Goal: Information Seeking & Learning: Learn about a topic

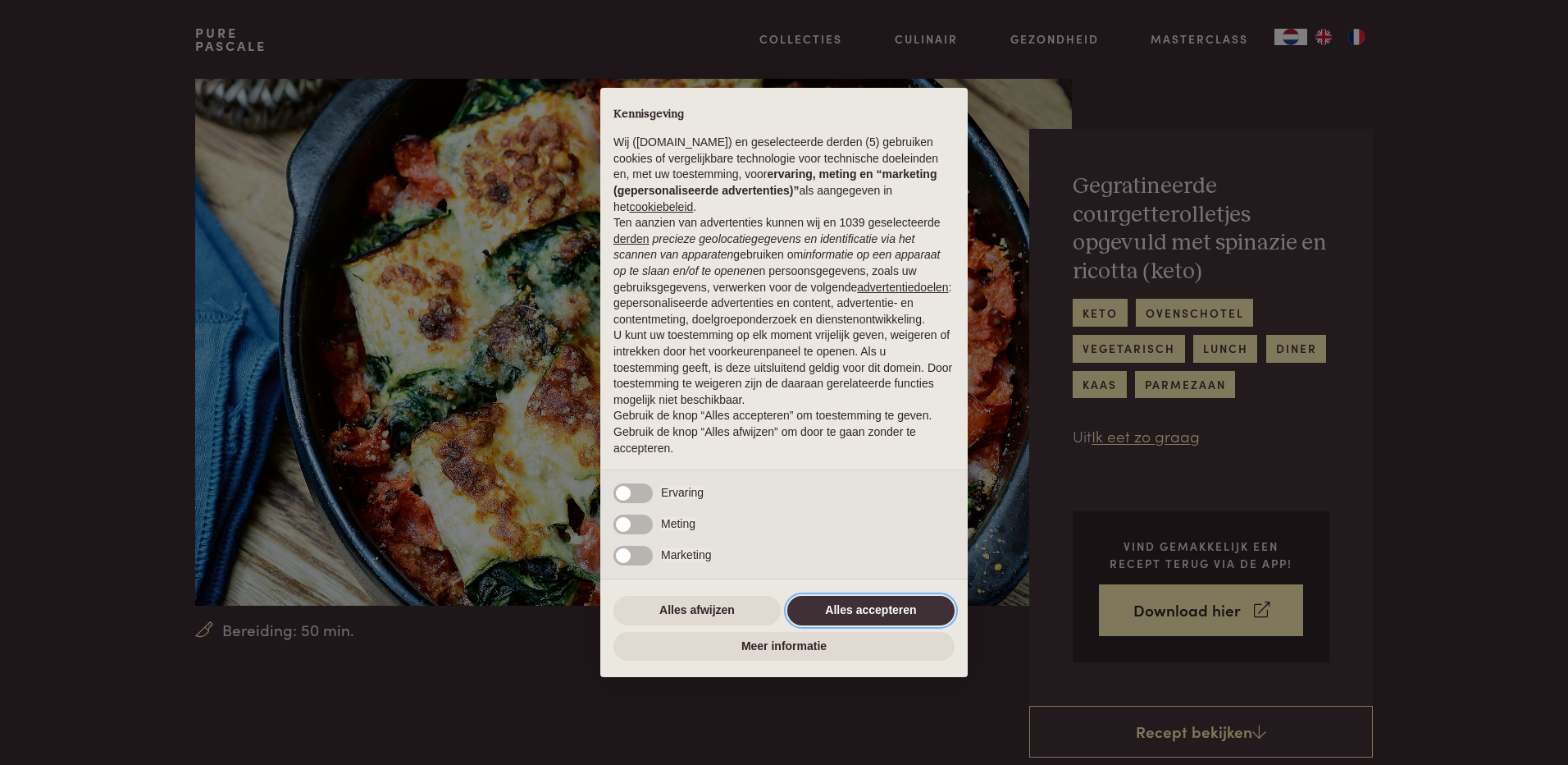
click at [871, 611] on button "Alles accepteren" at bounding box center [870, 610] width 167 height 30
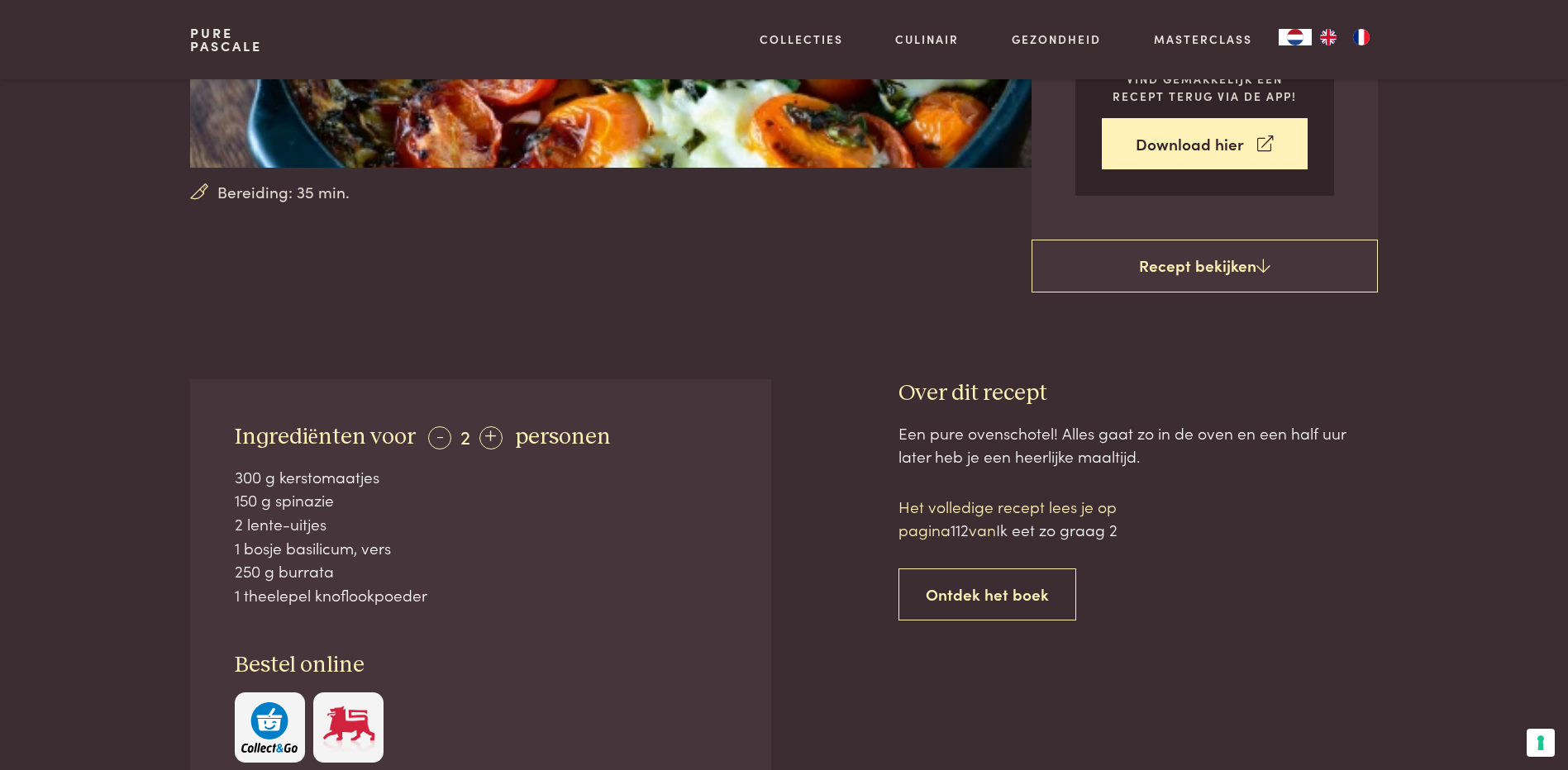
scroll to position [413, 0]
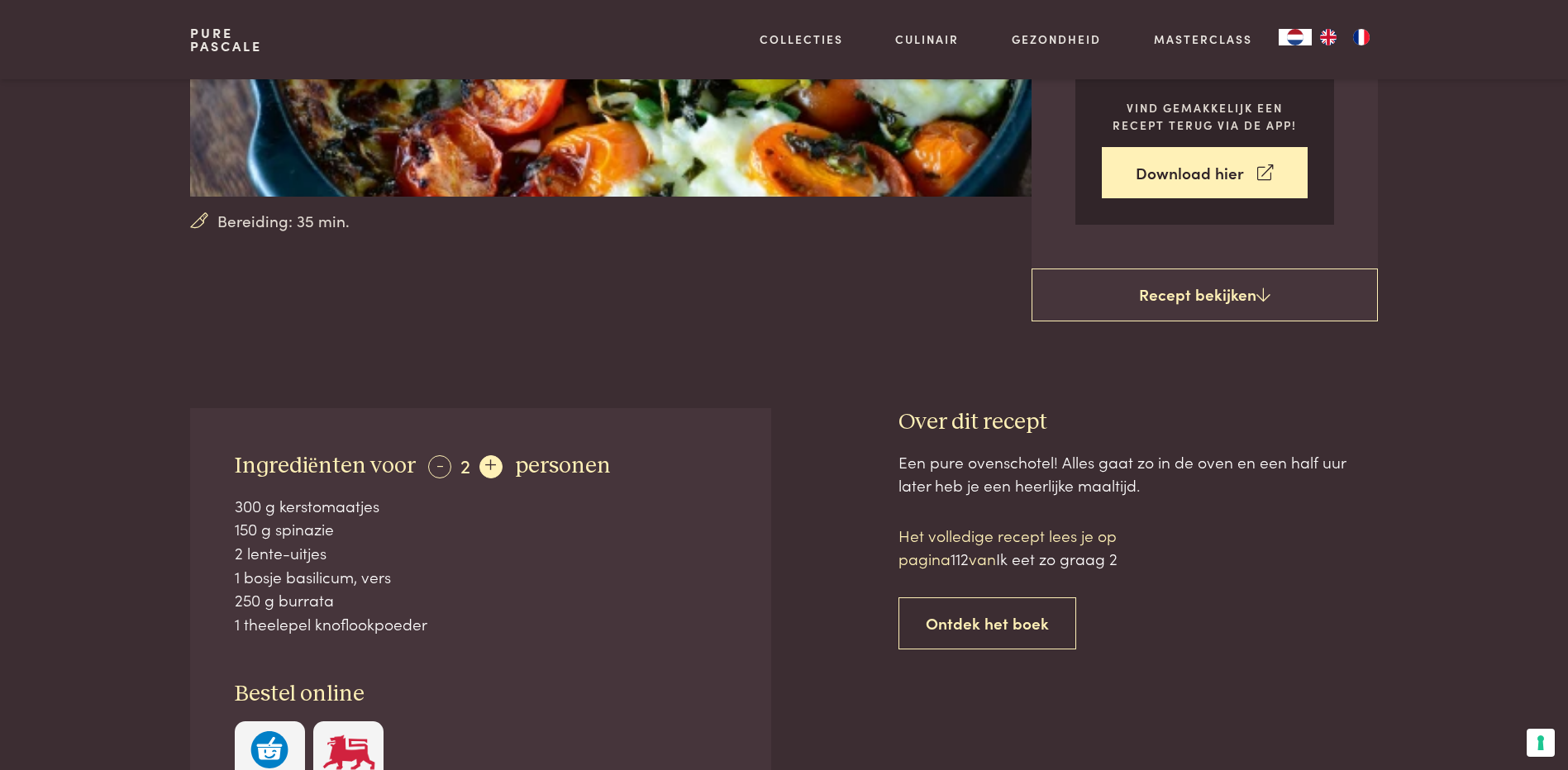
click at [497, 464] on div "+" at bounding box center [491, 467] width 23 height 23
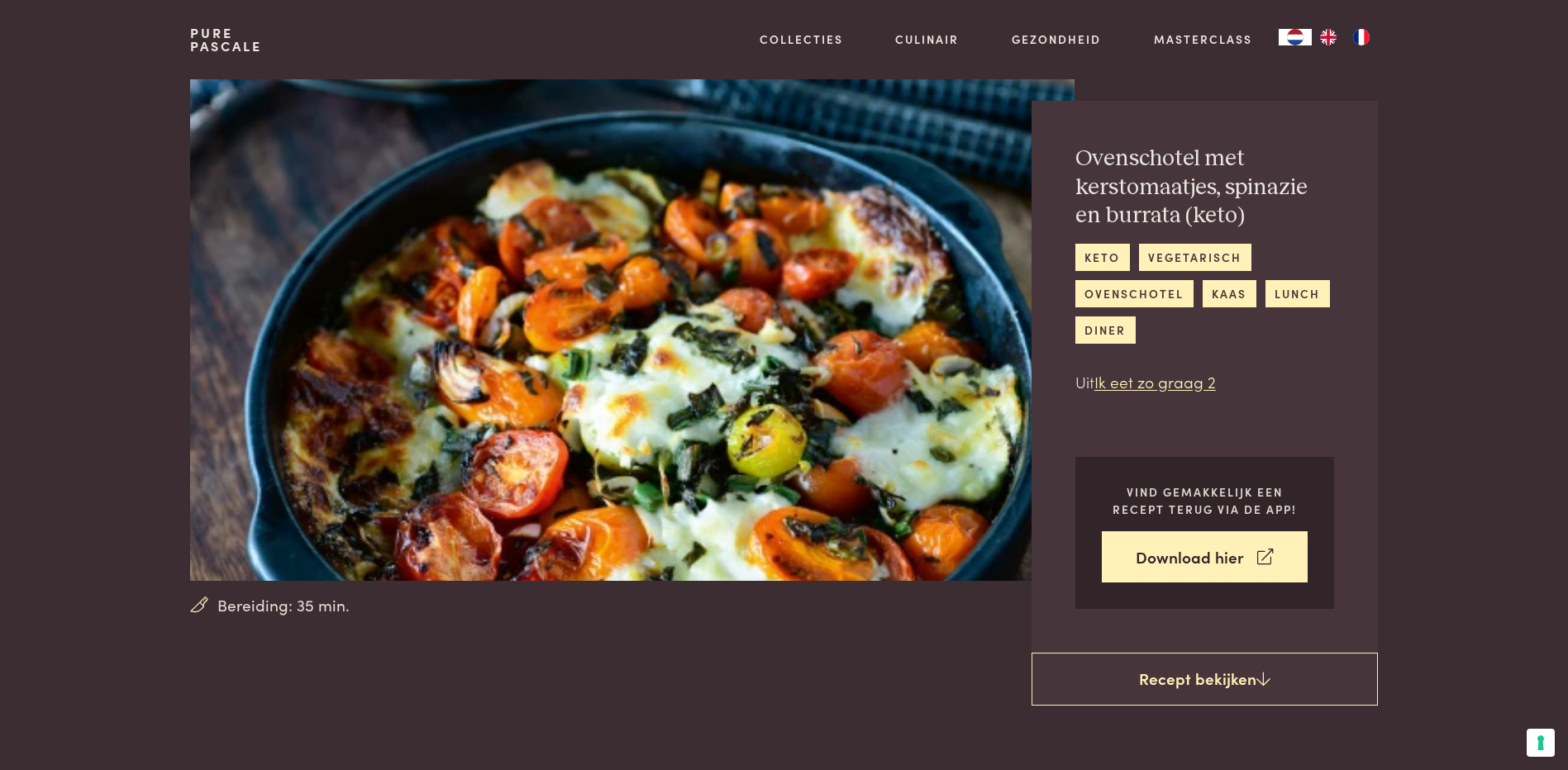
scroll to position [0, 0]
